Goal: Information Seeking & Learning: Learn about a topic

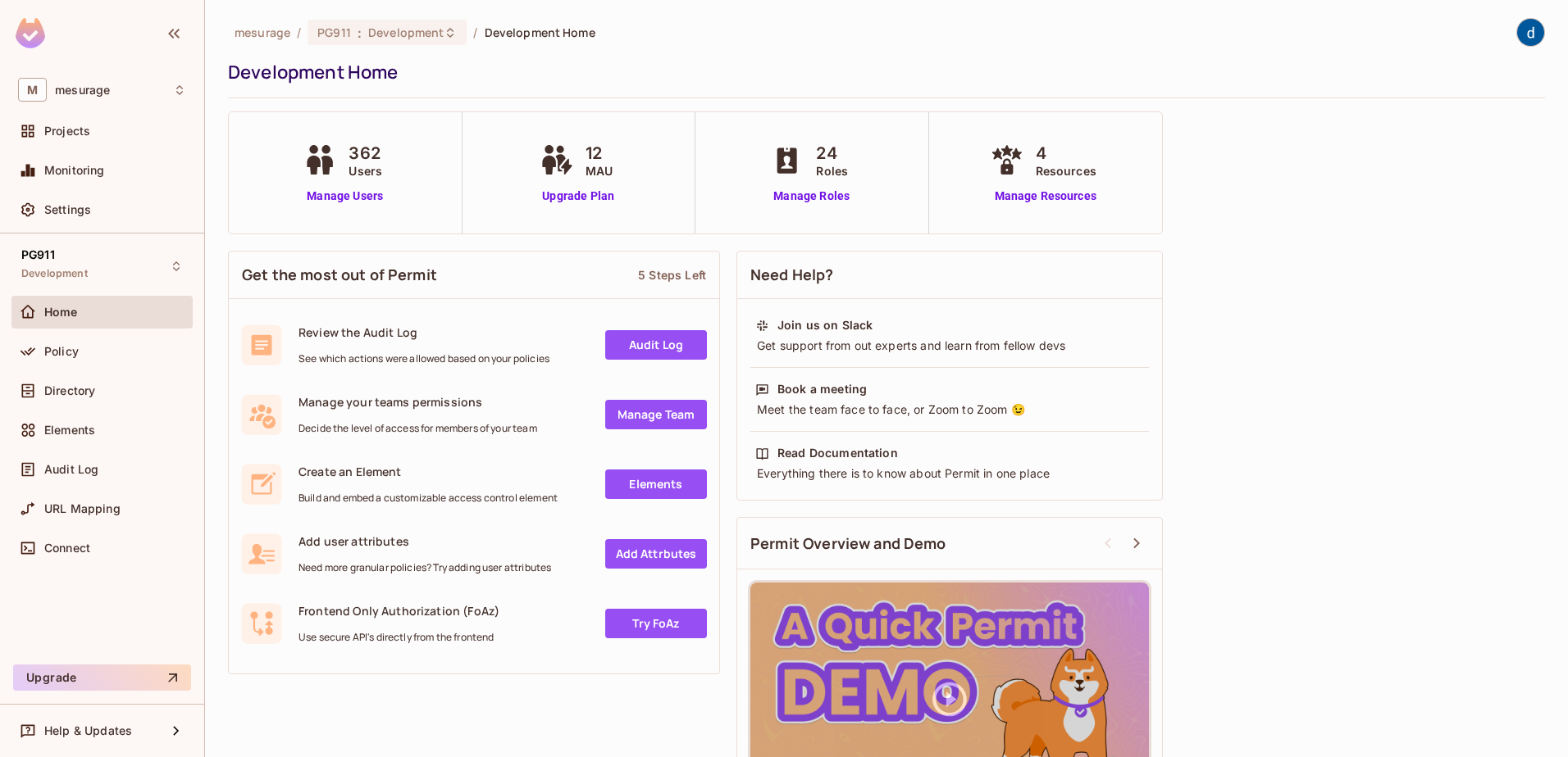
click at [1516, 36] on img at bounding box center [1529, 32] width 27 height 27
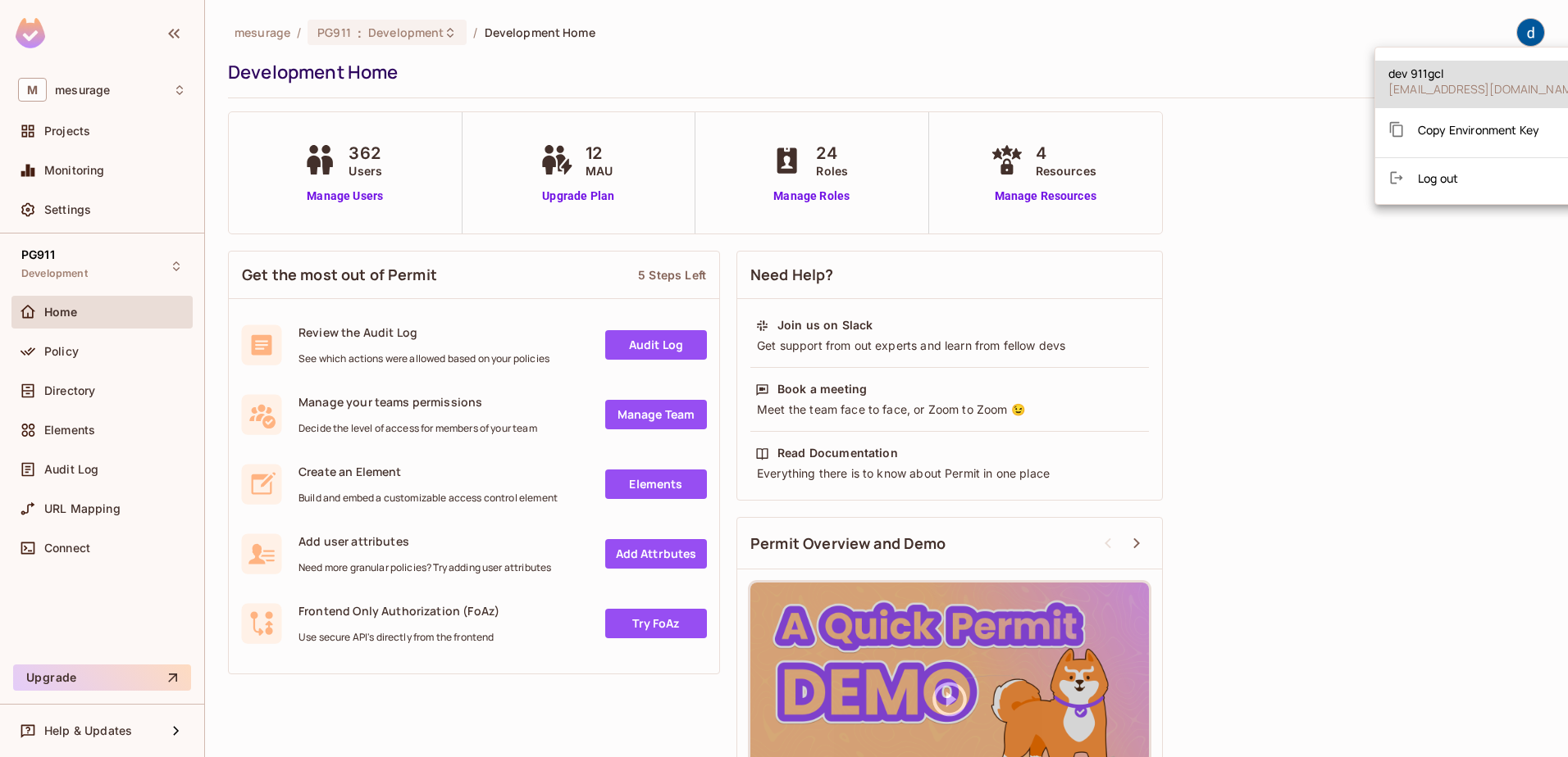
click at [1086, 39] on div at bounding box center [784, 378] width 1568 height 757
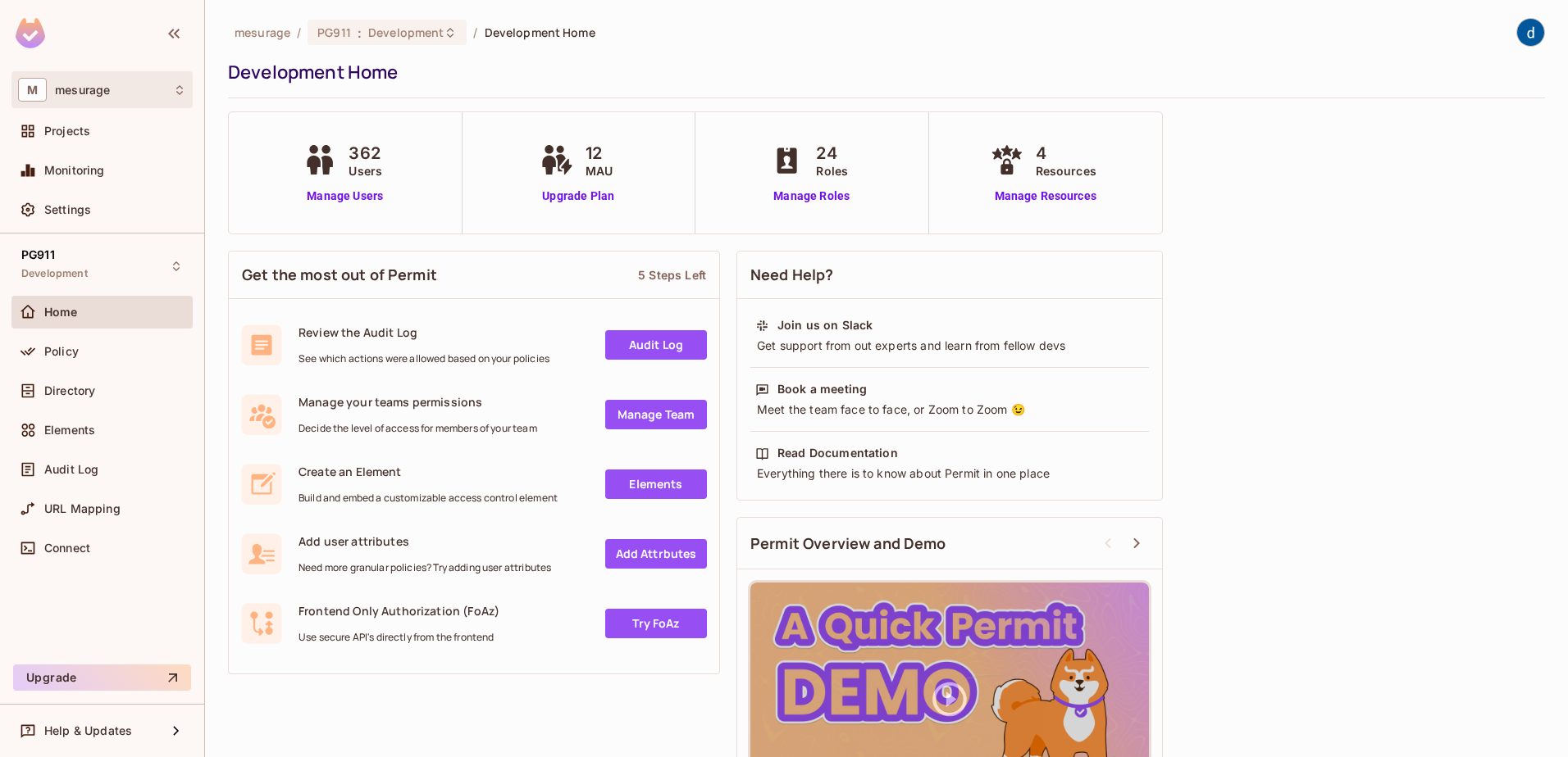
click at [183, 87] on icon at bounding box center [179, 90] width 13 height 13
click at [140, 48] on div at bounding box center [784, 378] width 1568 height 757
click at [94, 196] on div "Settings" at bounding box center [102, 209] width 181 height 33
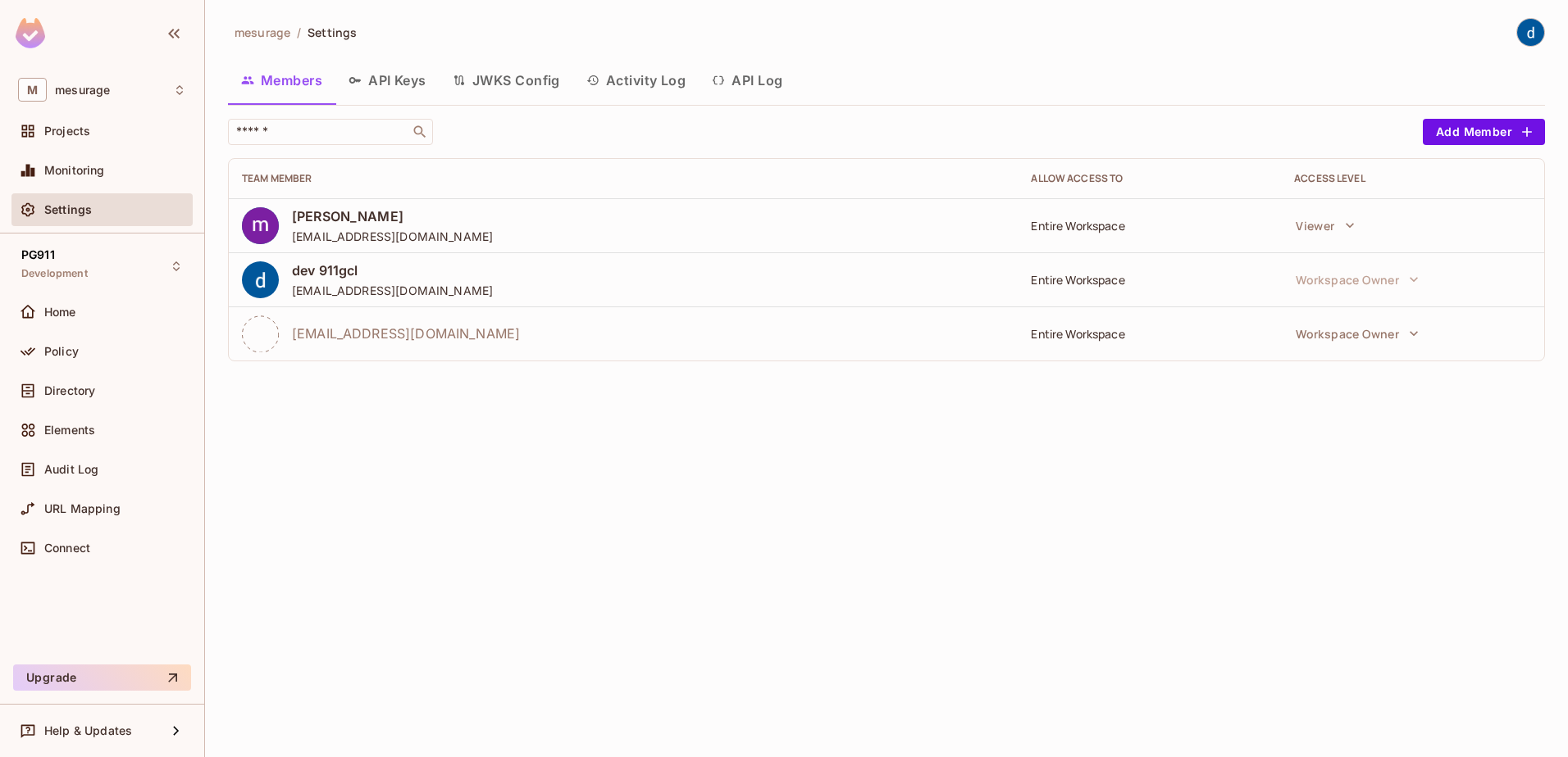
click at [755, 80] on button "API Log" at bounding box center [746, 80] width 97 height 41
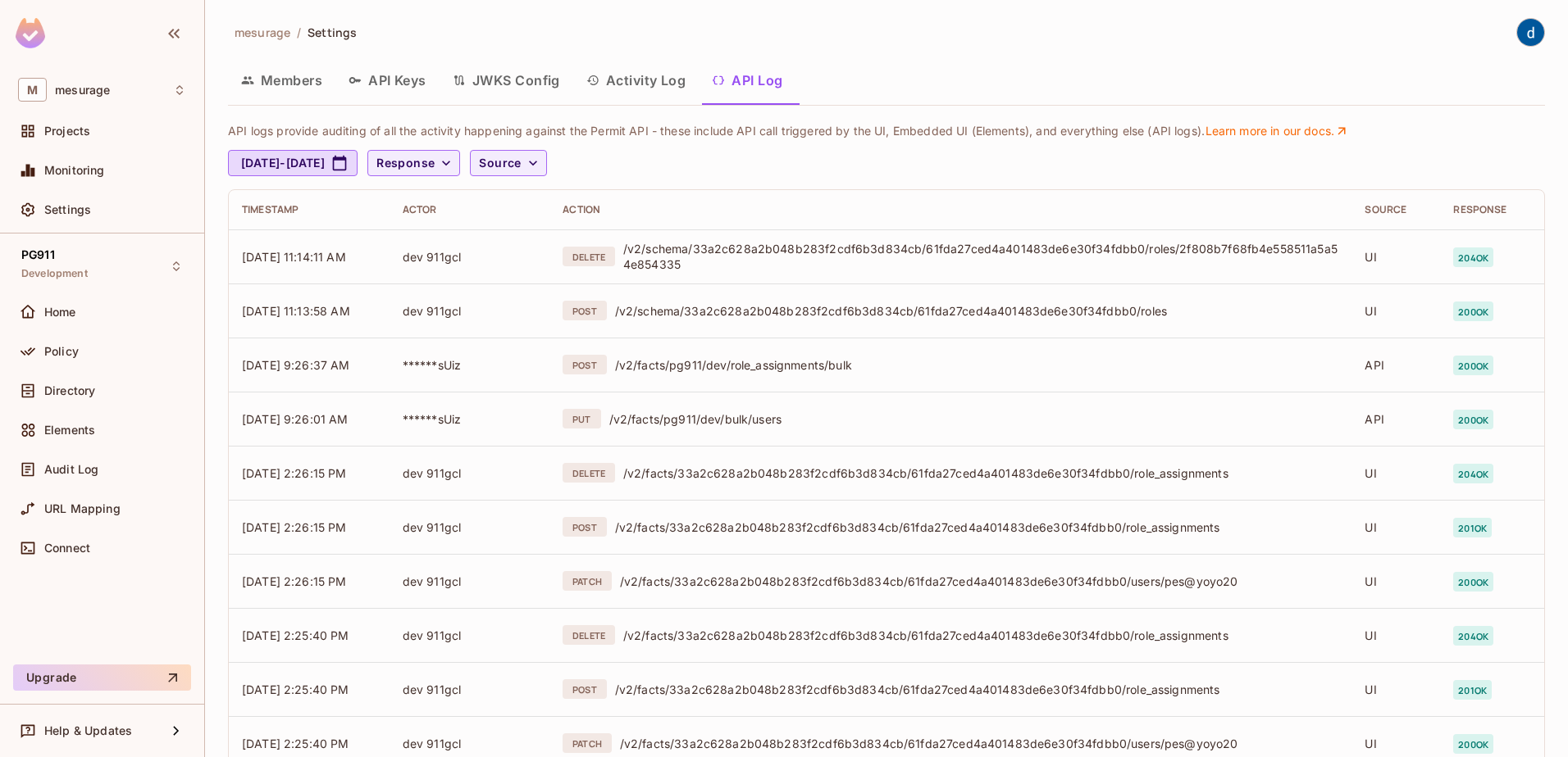
click at [677, 75] on button "Activity Log" at bounding box center [636, 80] width 126 height 41
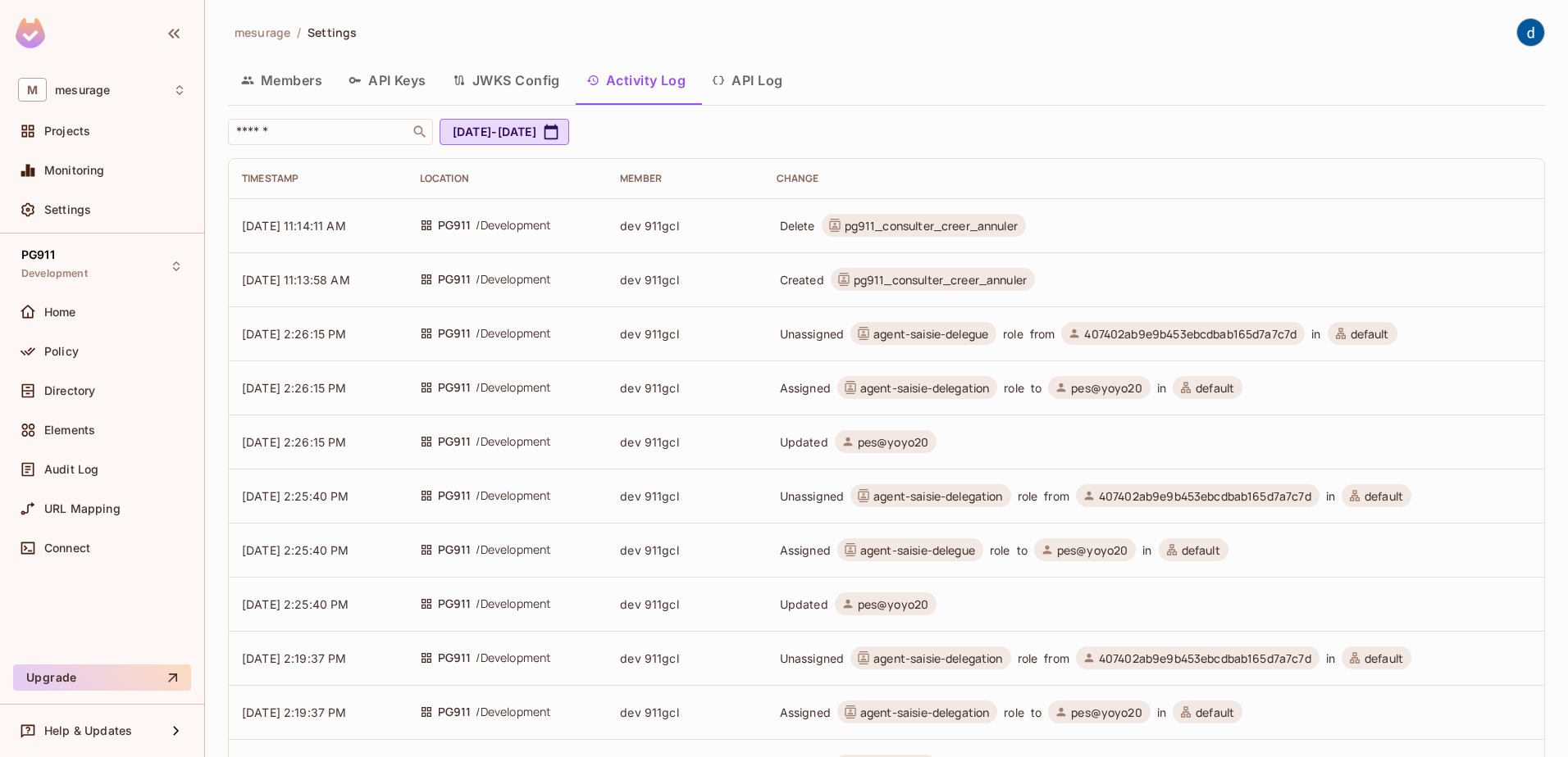
click at [788, 76] on button "API Log" at bounding box center [746, 80] width 97 height 41
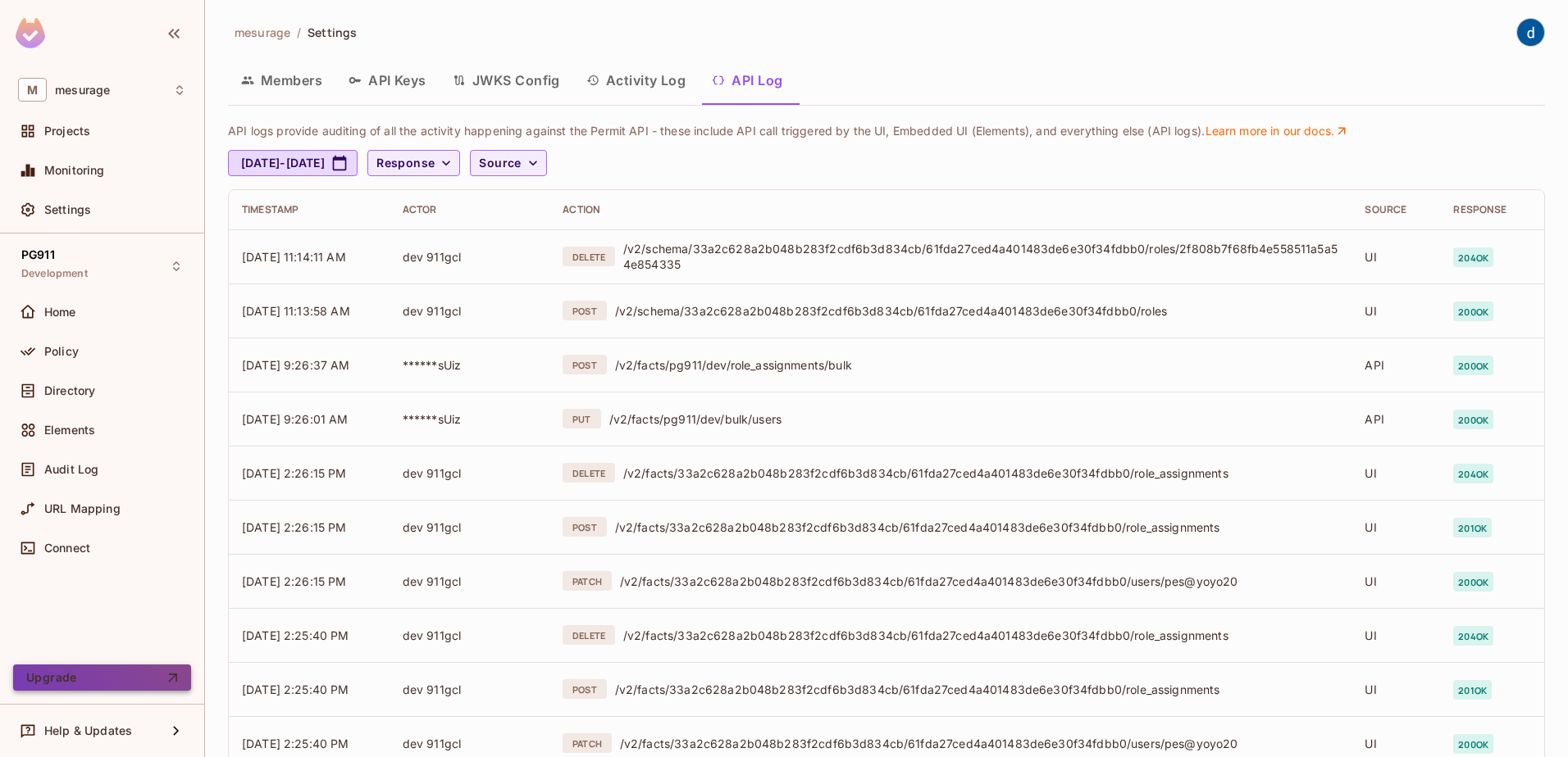
click at [124, 670] on button "Upgrade" at bounding box center [101, 677] width 178 height 26
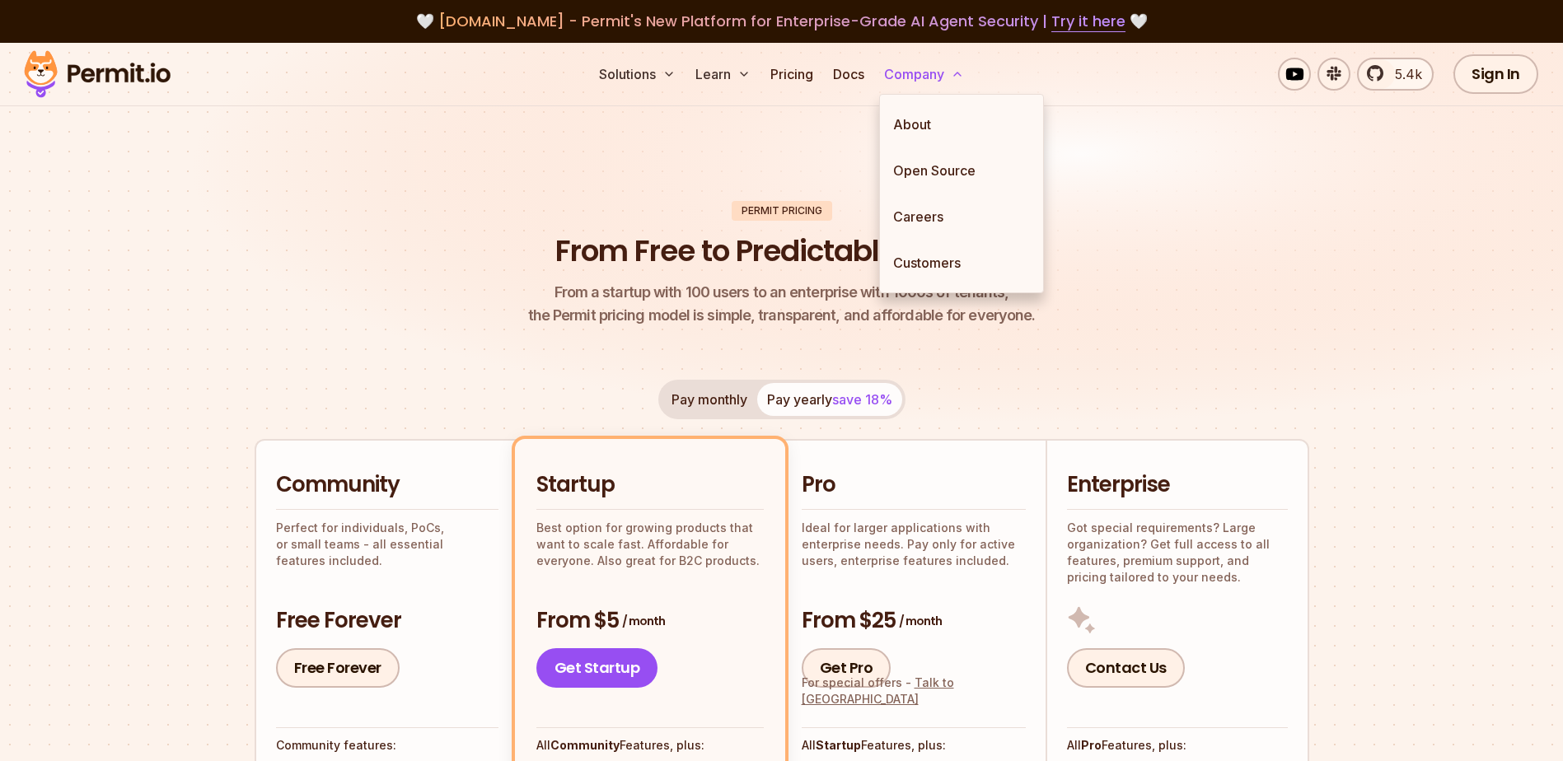
click at [960, 70] on icon at bounding box center [957, 74] width 13 height 13
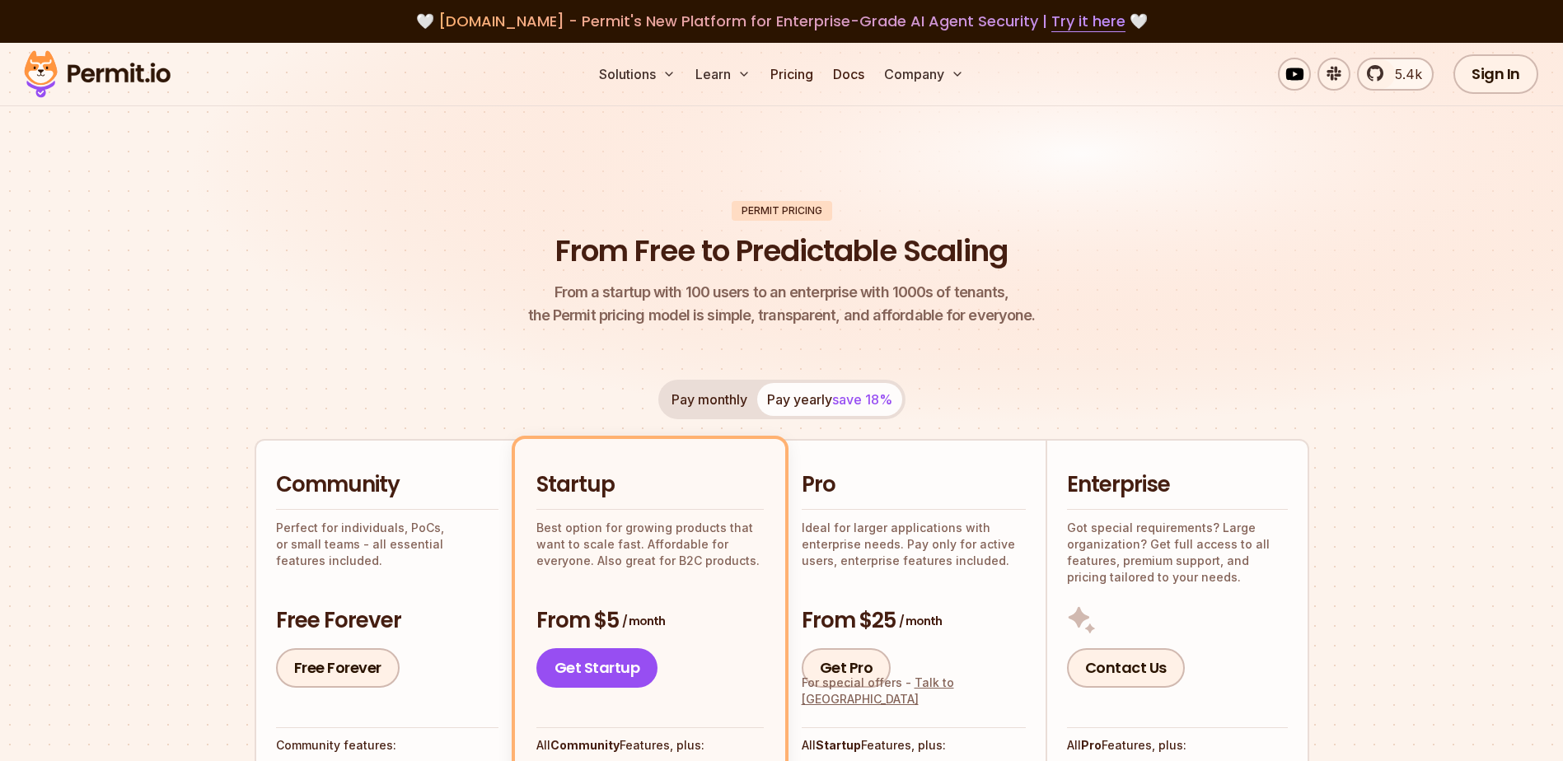
click at [796, 110] on img at bounding box center [781, 251] width 1563 height 416
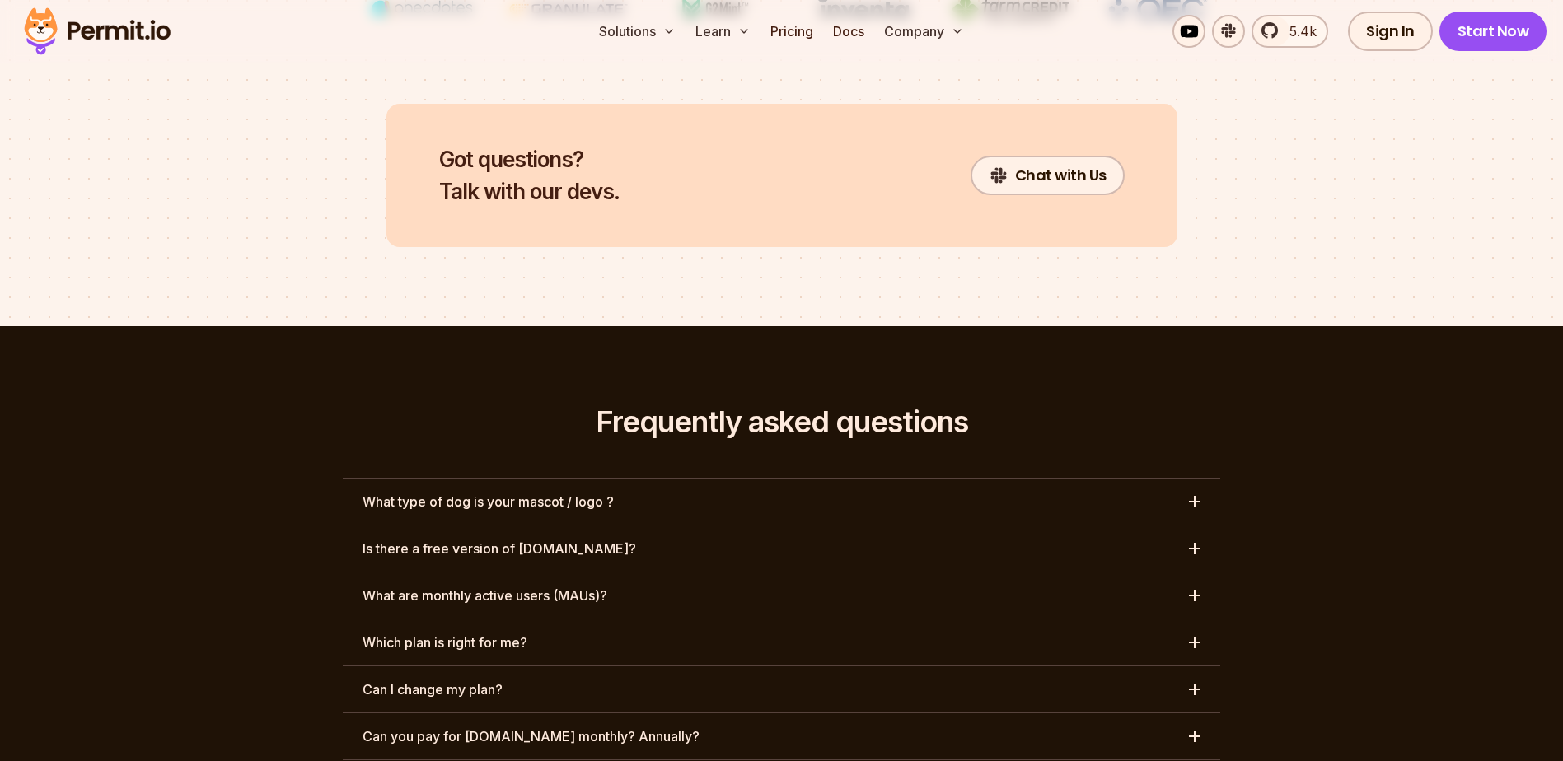
scroll to position [7087, 0]
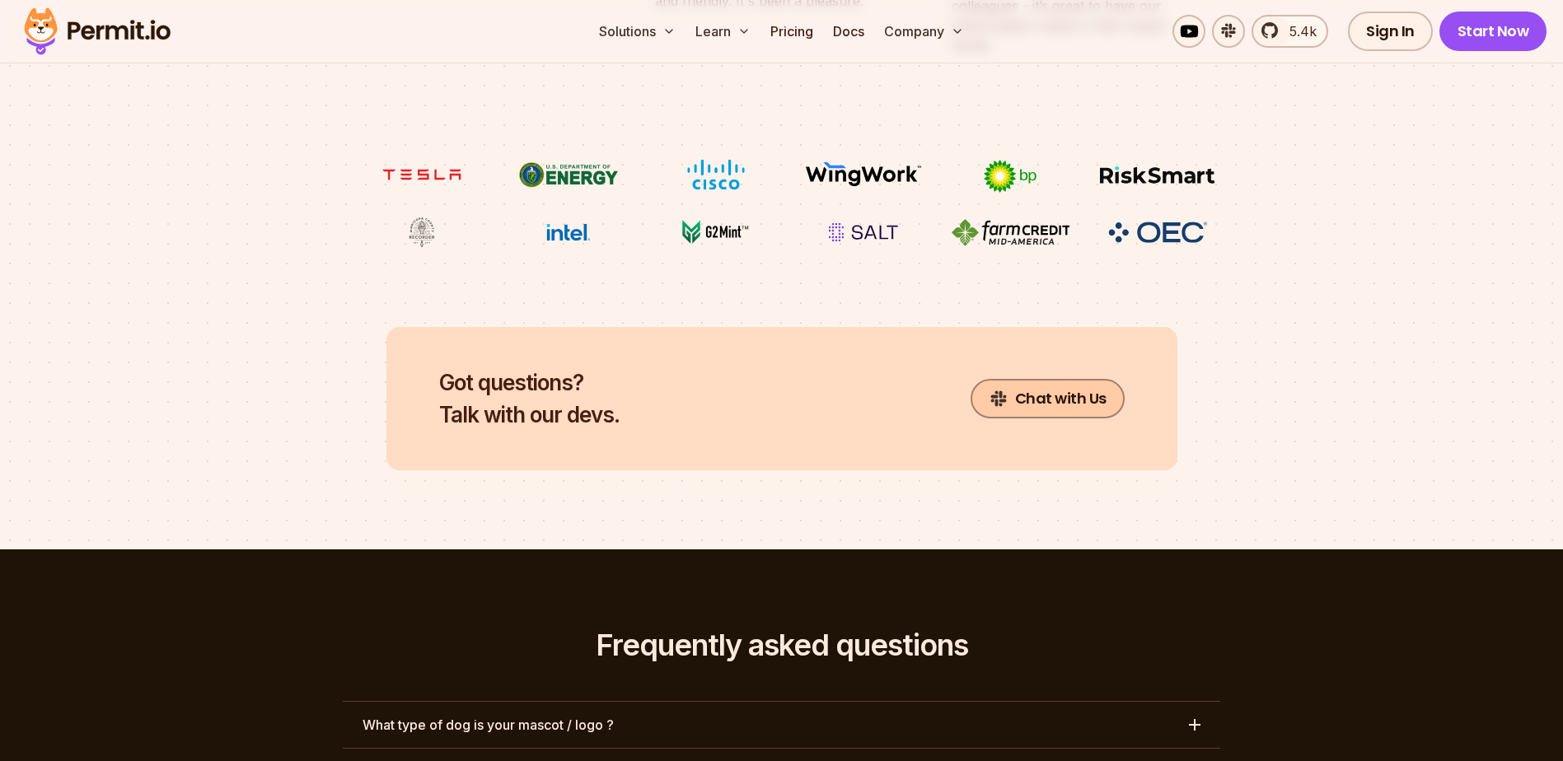
click at [1058, 379] on link "Chat with Us" at bounding box center [1048, 399] width 154 height 40
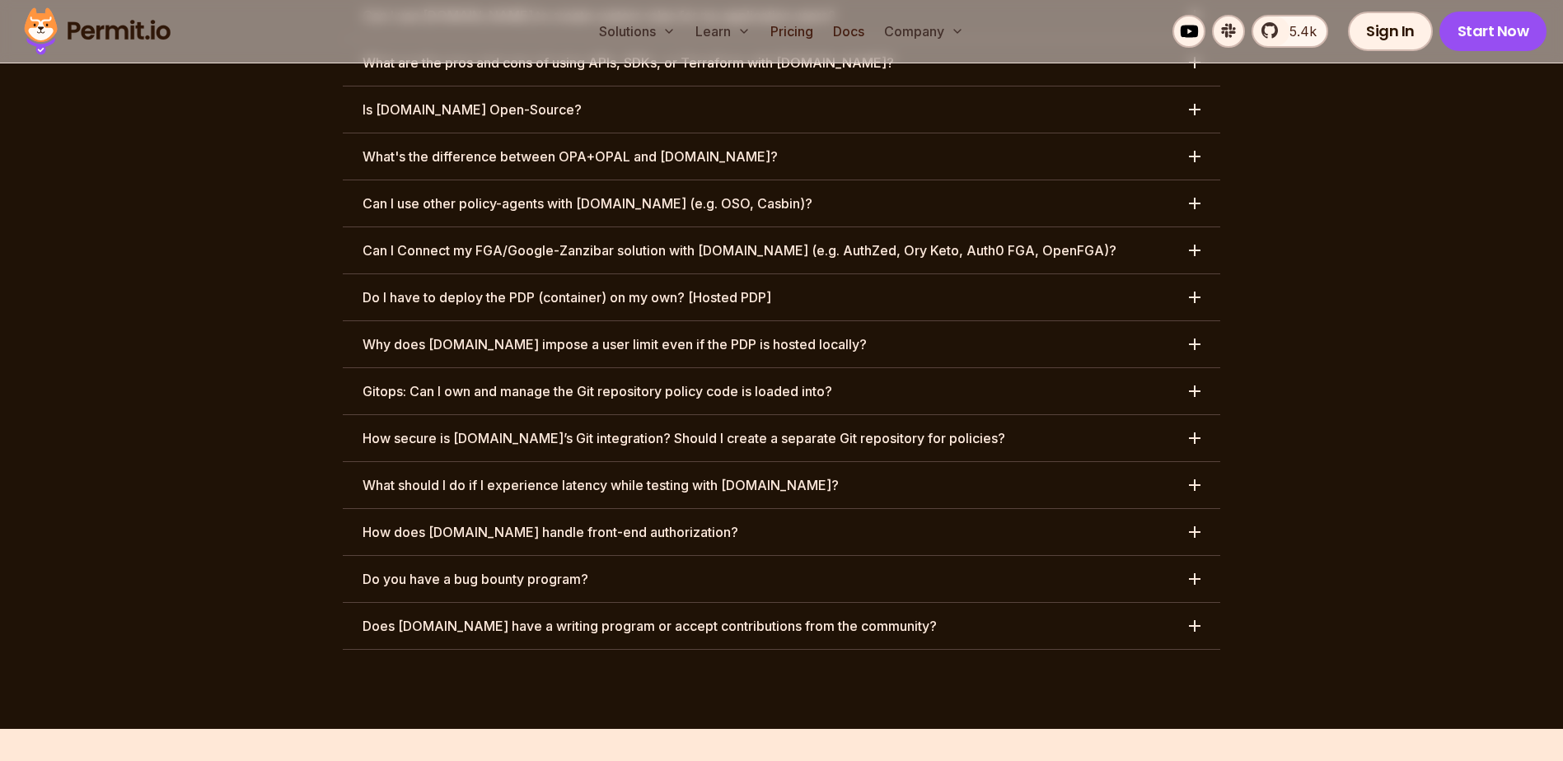
scroll to position [8531, 0]
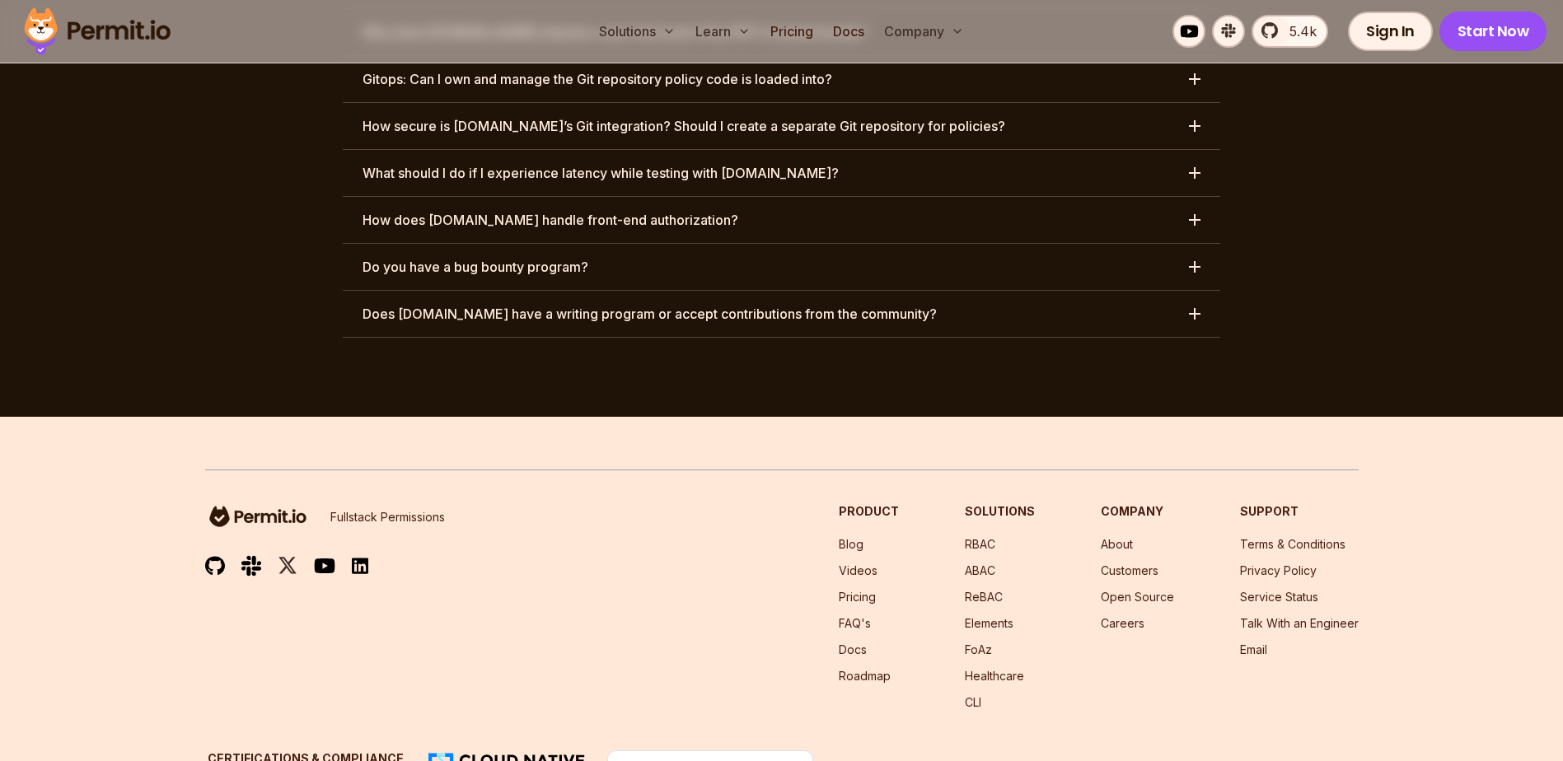
click at [585, 567] on div "Fullstack Permissions Product Blog Videos Pricing FAQ's Docs Roadmap Solutions …" at bounding box center [782, 607] width 1154 height 208
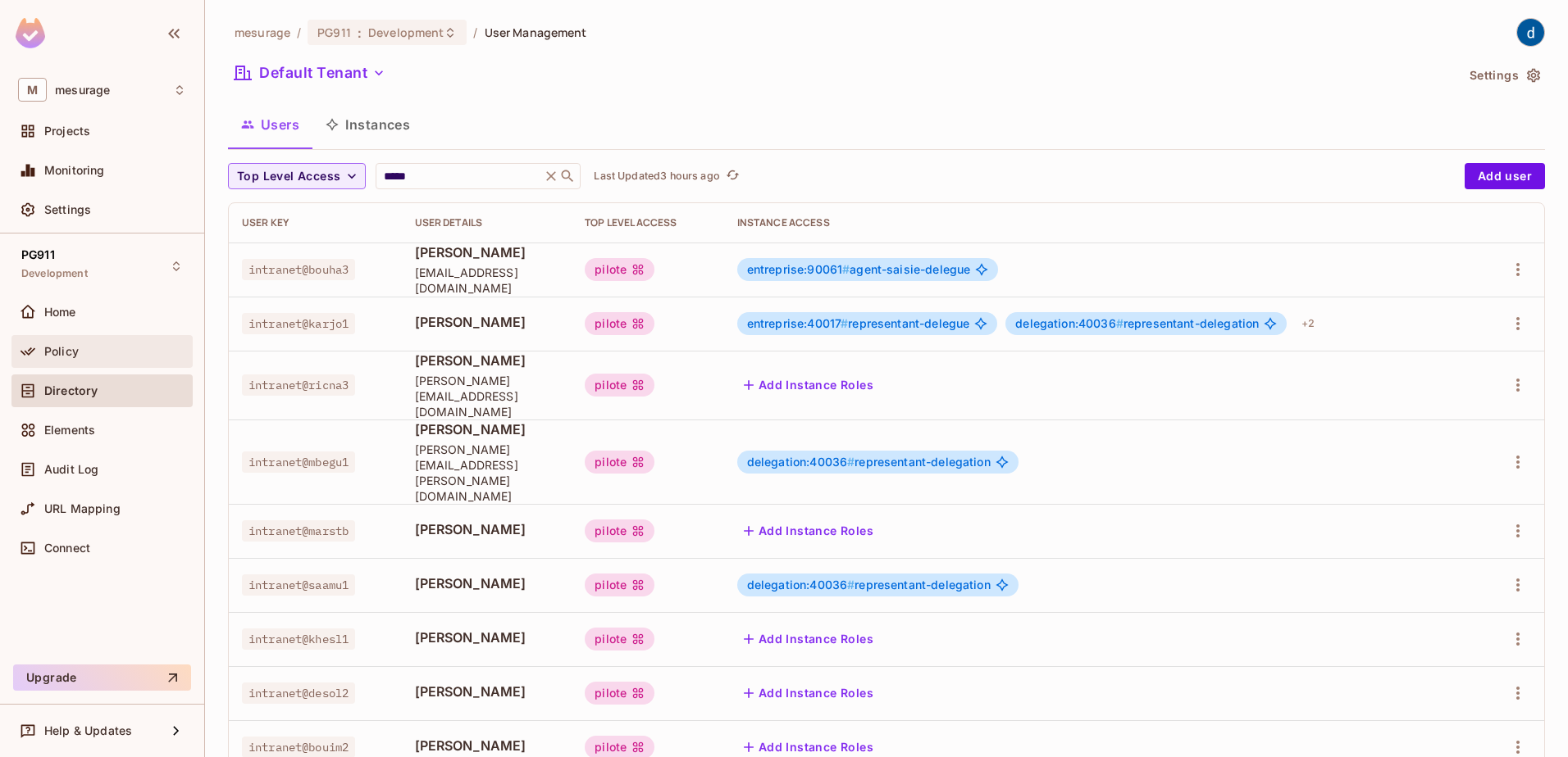
click at [53, 351] on span "Policy" at bounding box center [61, 351] width 35 height 13
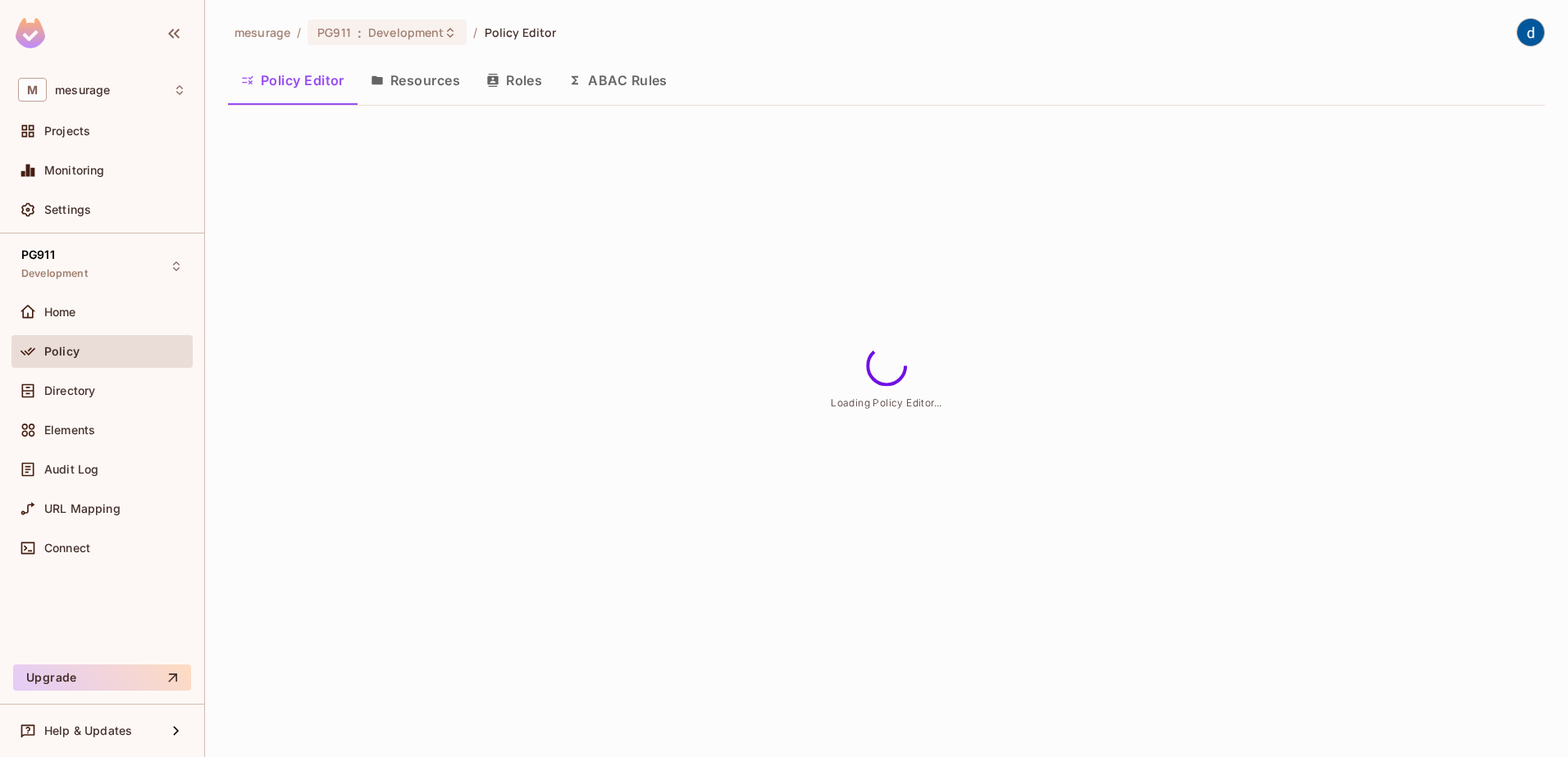
click at [527, 91] on button "Roles" at bounding box center [513, 80] width 82 height 41
